Goal: Task Accomplishment & Management: Complete application form

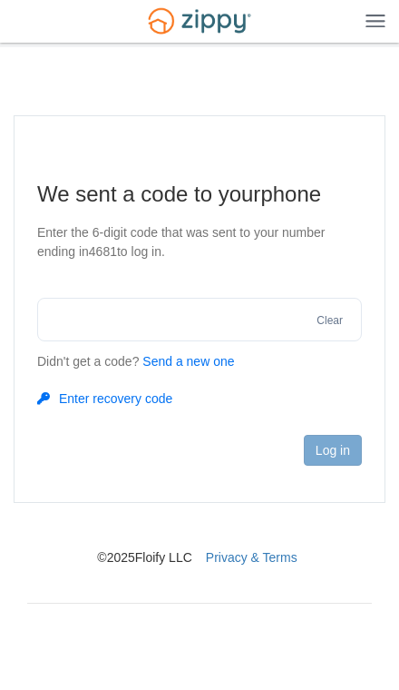
scroll to position [1, 0]
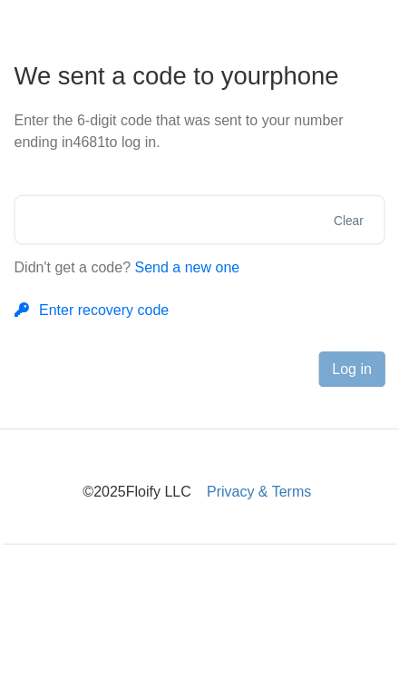
click at [164, 353] on button "Send a new one" at bounding box center [188, 362] width 92 height 19
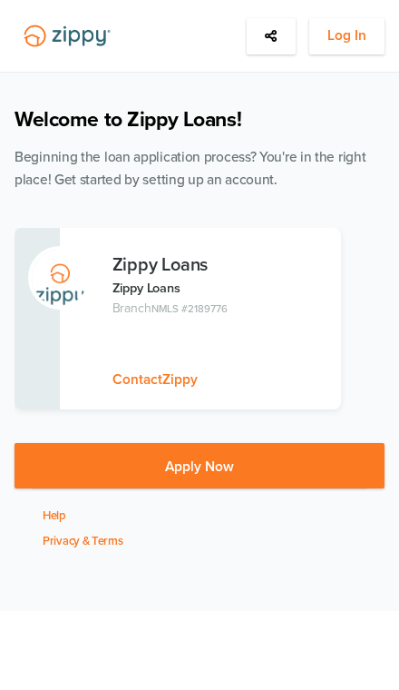
click at [345, 36] on span "Log In" at bounding box center [347, 36] width 39 height 23
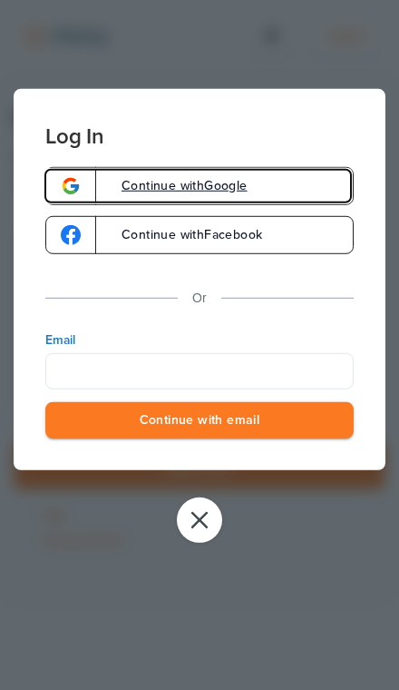
click at [147, 201] on link "Continue with Google" at bounding box center [199, 186] width 309 height 38
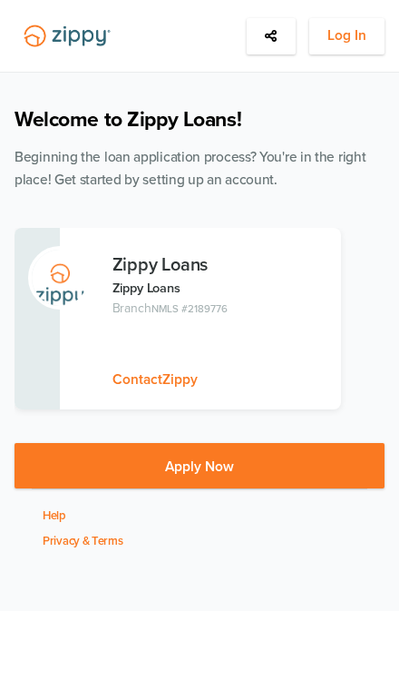
click at [336, 42] on span "Log In" at bounding box center [347, 36] width 39 height 23
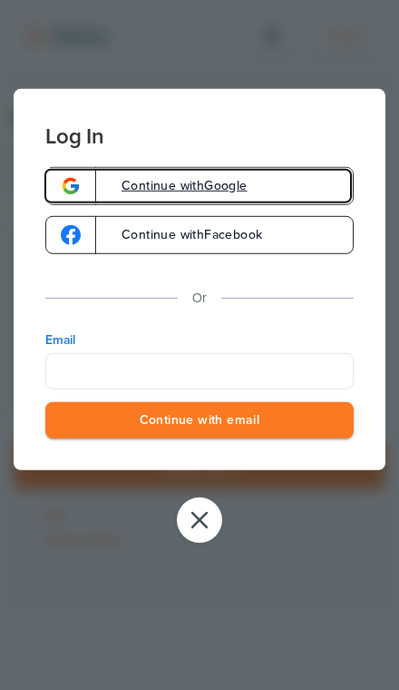
click at [119, 196] on link "Continue with Google" at bounding box center [199, 186] width 309 height 38
